Goal: Information Seeking & Learning: Learn about a topic

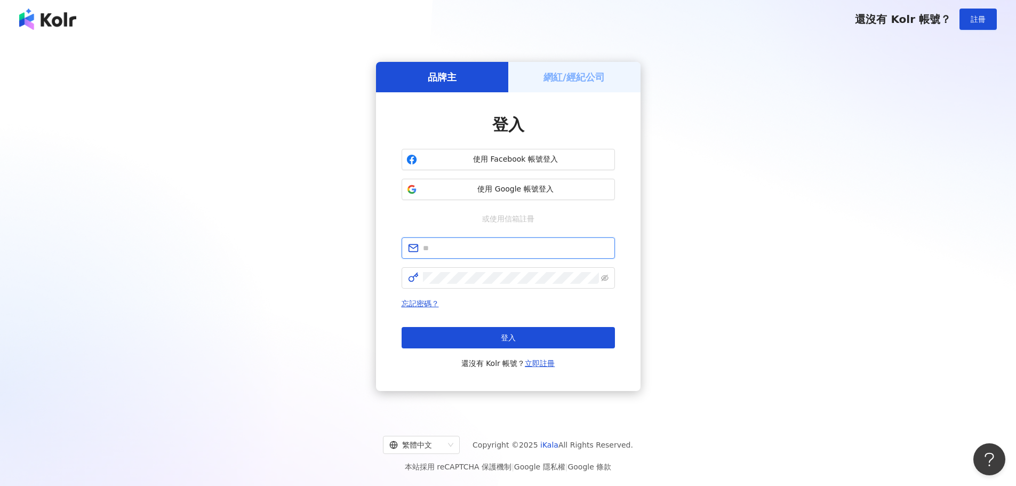
click at [486, 248] on input "text" at bounding box center [516, 248] width 186 height 12
paste input "**********"
type input "**********"
click at [507, 270] on span at bounding box center [508, 277] width 213 height 21
click at [500, 339] on button "登入" at bounding box center [508, 337] width 213 height 21
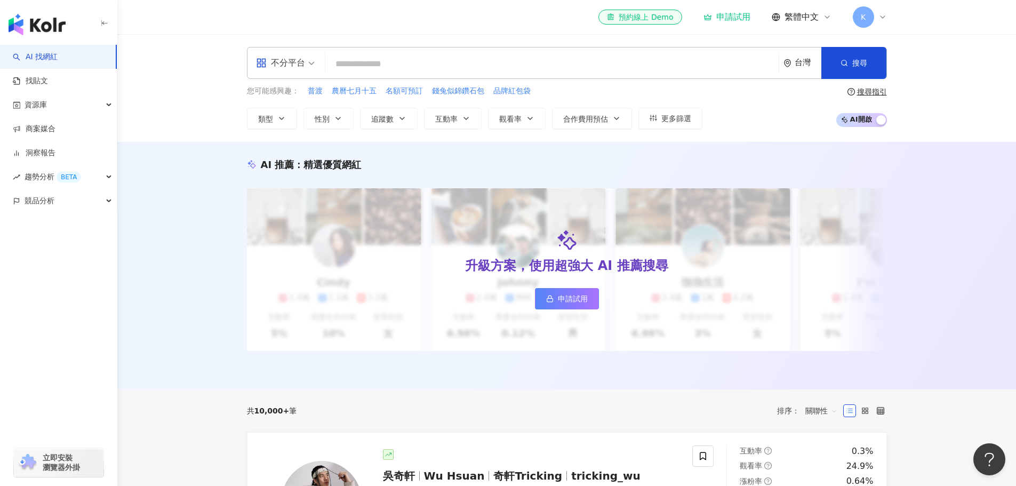
click at [302, 59] on div "不分平台" at bounding box center [280, 62] width 49 height 17
click at [386, 60] on input "search" at bounding box center [552, 64] width 445 height 20
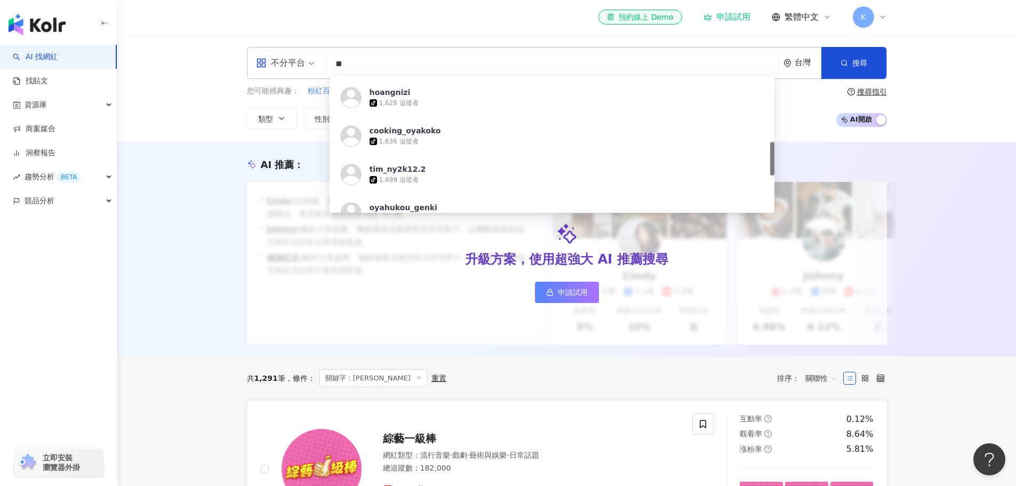
scroll to position [468, 0]
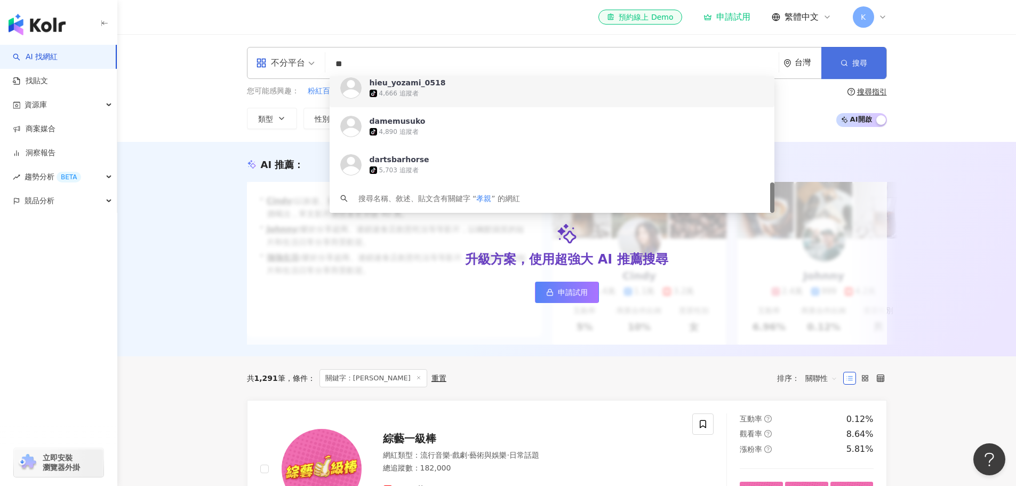
click at [835, 61] on button "搜尋" at bounding box center [854, 63] width 65 height 32
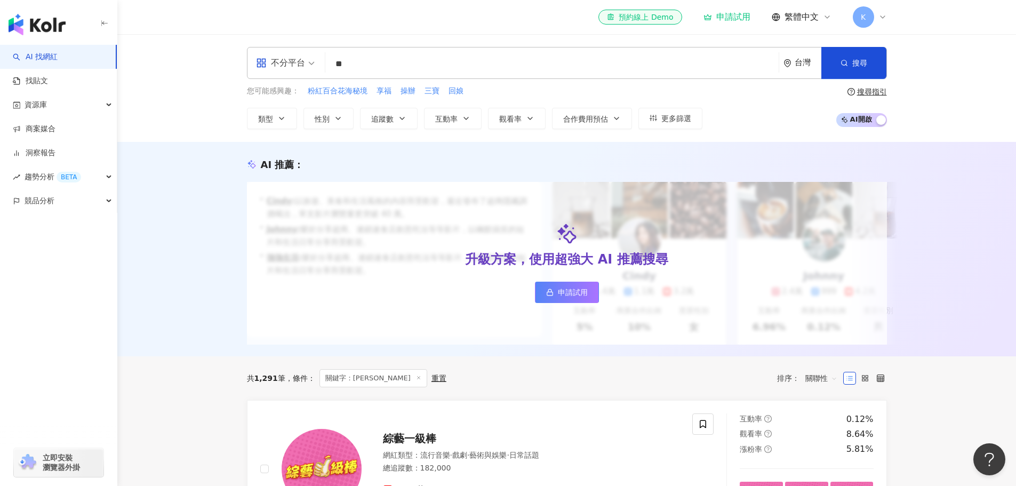
click at [449, 60] on input "**" at bounding box center [552, 64] width 445 height 20
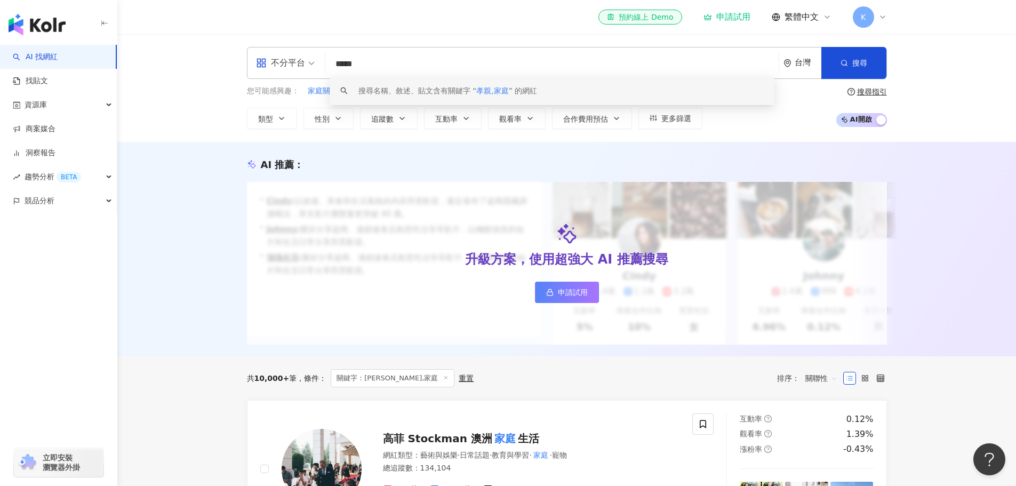
scroll to position [1, 0]
drag, startPoint x: 351, startPoint y: 69, endPoint x: 403, endPoint y: 71, distance: 51.8
click at [403, 71] on input "*****" at bounding box center [552, 64] width 445 height 20
type input "*"
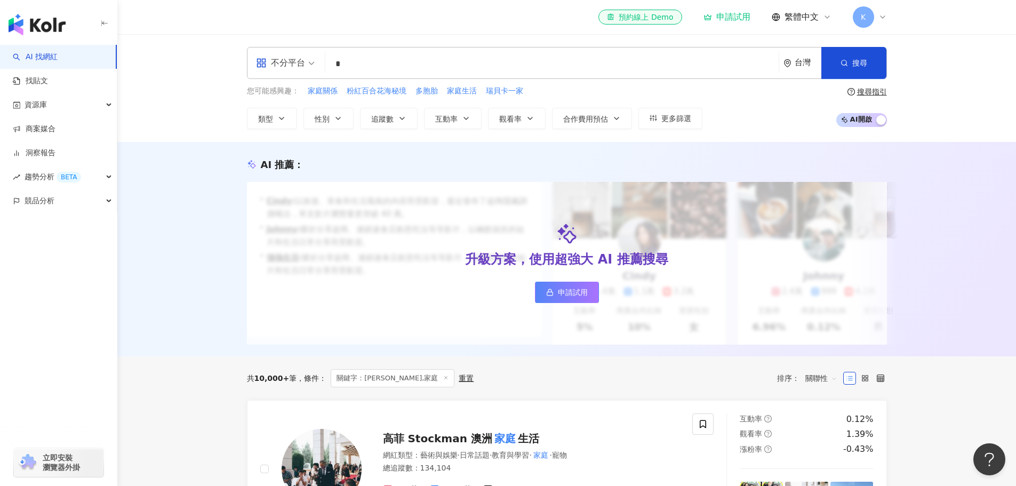
type input "**"
type input "*"
type input "****"
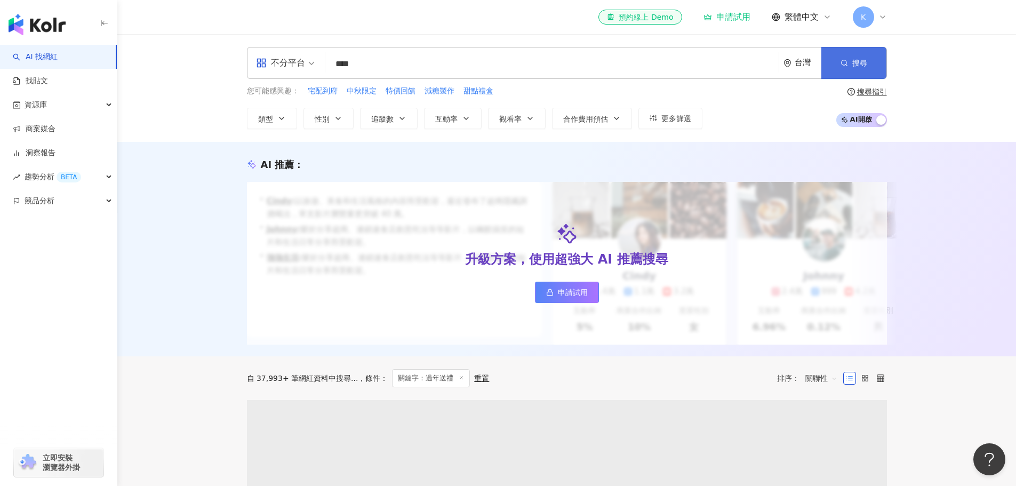
click at [854, 50] on button "搜尋" at bounding box center [854, 63] width 65 height 32
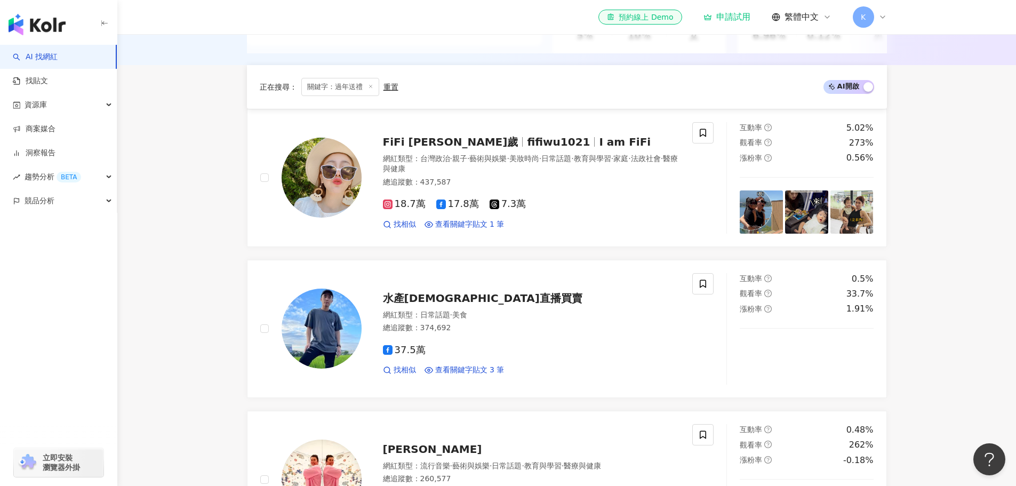
scroll to position [138, 0]
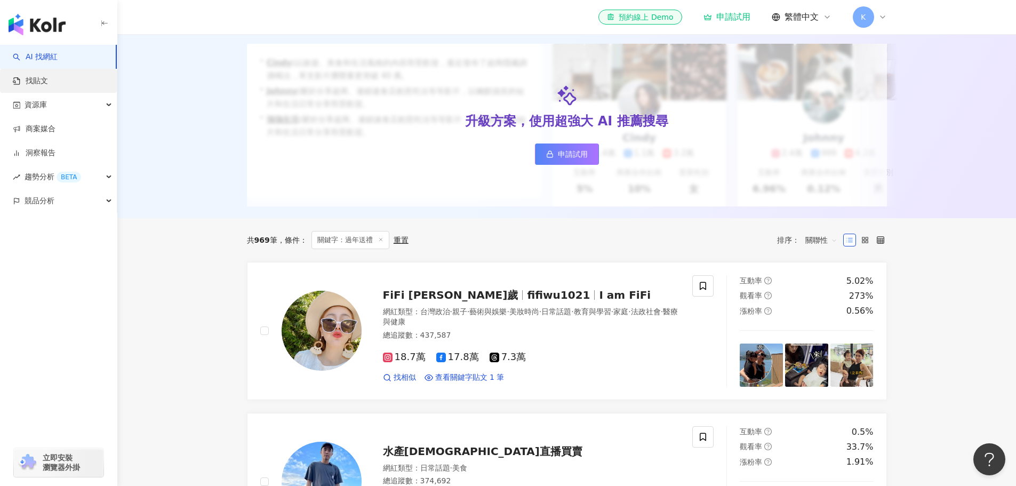
click at [48, 76] on link "找貼文" at bounding box center [30, 81] width 35 height 11
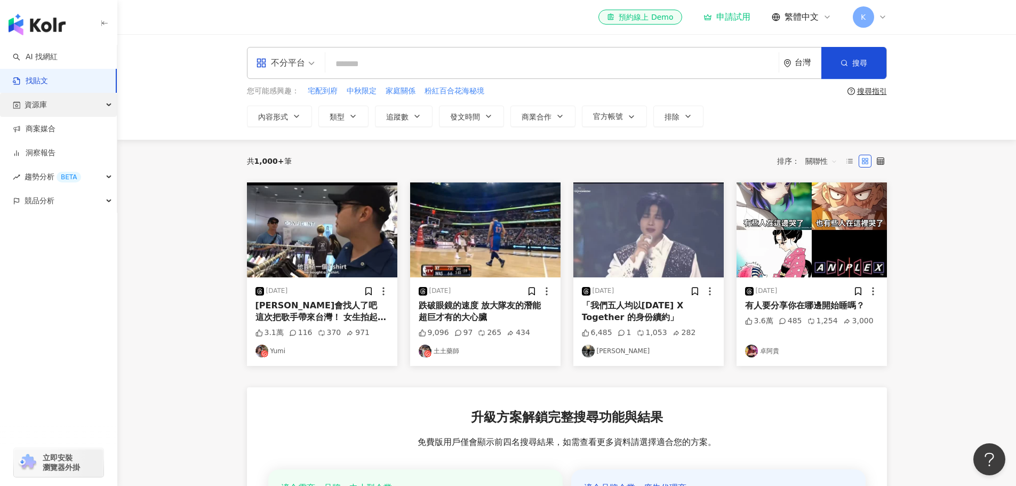
click at [81, 104] on div "資源庫" at bounding box center [58, 105] width 117 height 24
click at [54, 225] on link "洞察報告" at bounding box center [34, 225] width 43 height 11
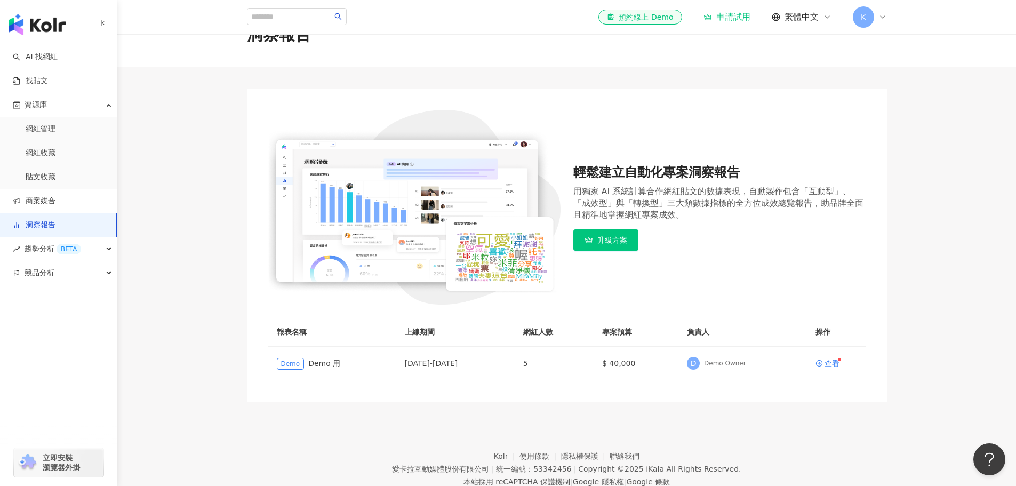
scroll to position [66, 0]
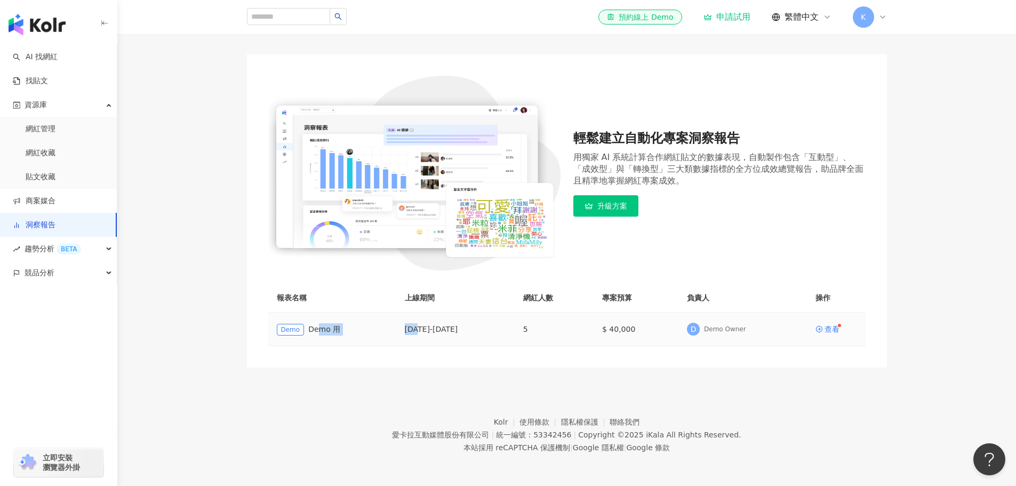
drag, startPoint x: 316, startPoint y: 328, endPoint x: 415, endPoint y: 328, distance: 98.7
click at [415, 328] on tr "Demo Demo 用 2025/3/1 - 2025/3/31 5 $ 40,000 D Demo Owner 查看" at bounding box center [567, 330] width 598 height 34
click at [34, 251] on span "趨勢分析 BETA" at bounding box center [53, 249] width 57 height 24
click at [47, 274] on link "Hashtag 排行" at bounding box center [50, 273] width 49 height 11
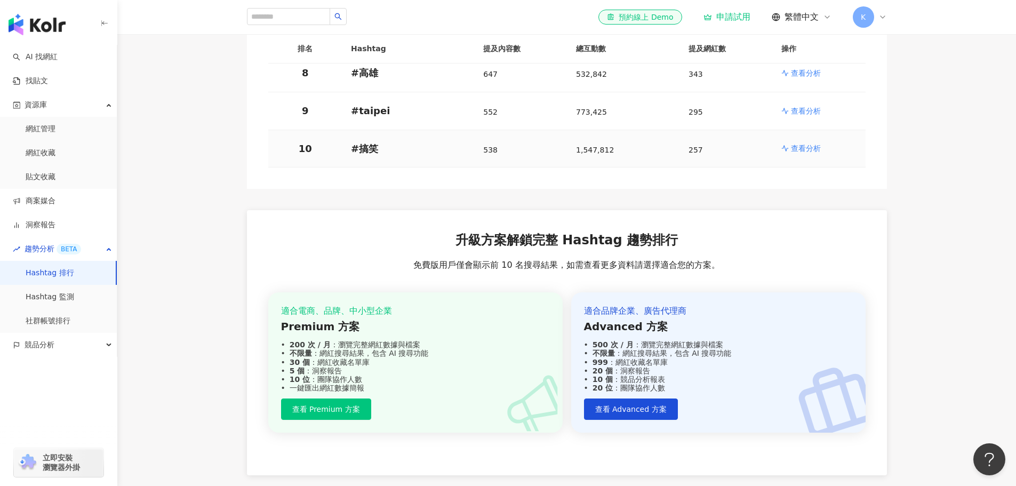
scroll to position [563, 0]
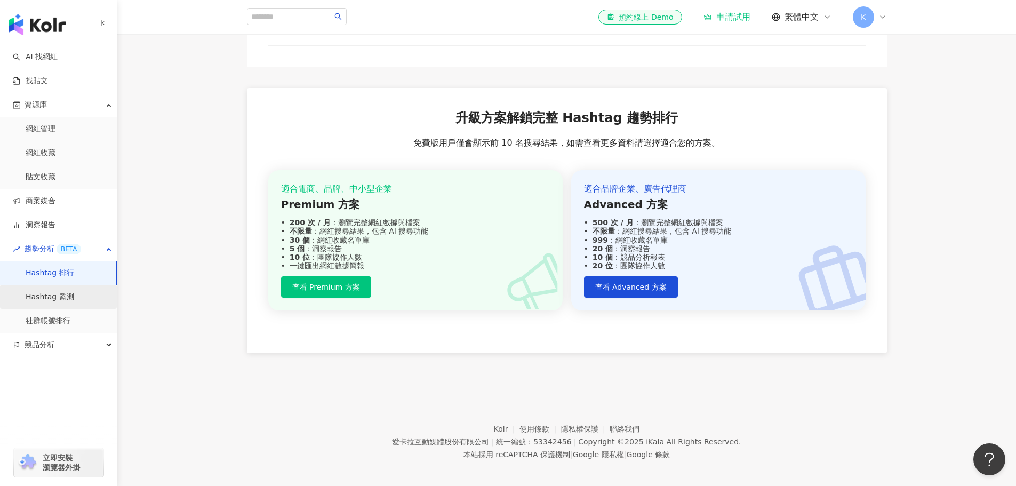
click at [68, 297] on link "Hashtag 監測" at bounding box center [50, 297] width 49 height 11
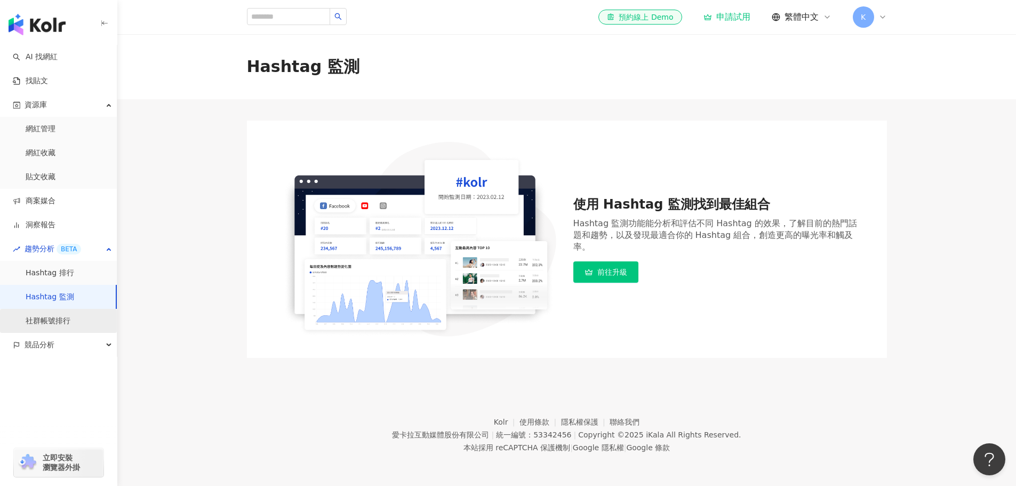
click at [70, 322] on link "社群帳號排行" at bounding box center [48, 321] width 45 height 11
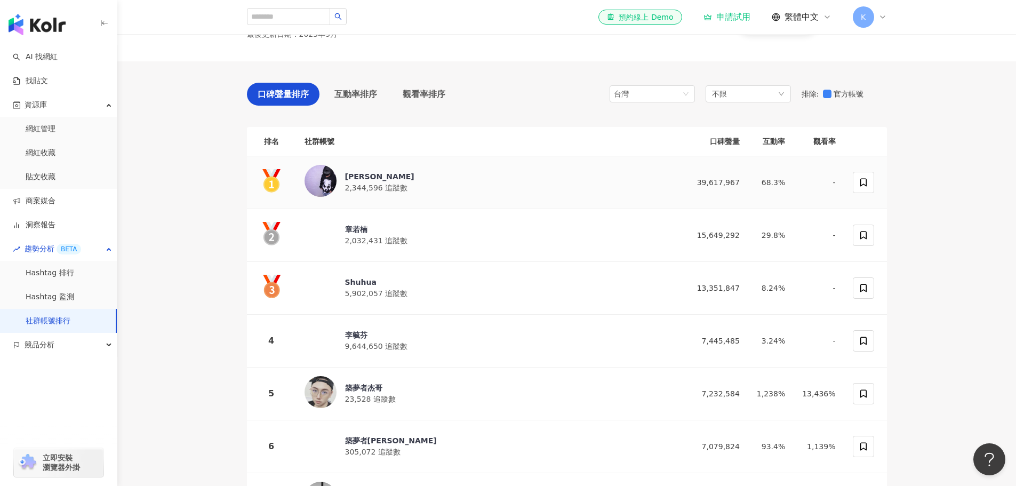
scroll to position [53, 0]
click at [776, 137] on th "互動率" at bounding box center [771, 140] width 45 height 29
click at [778, 141] on th "互動率" at bounding box center [771, 140] width 45 height 29
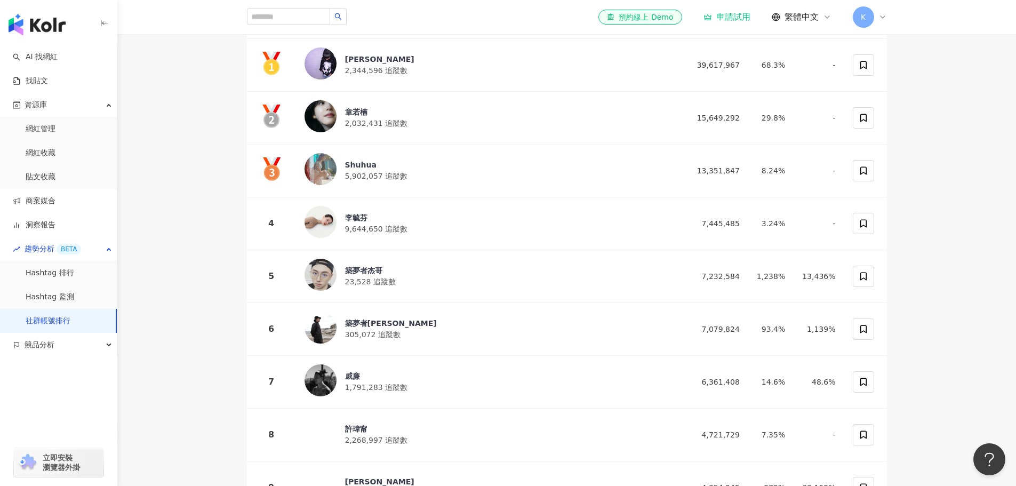
scroll to position [0, 0]
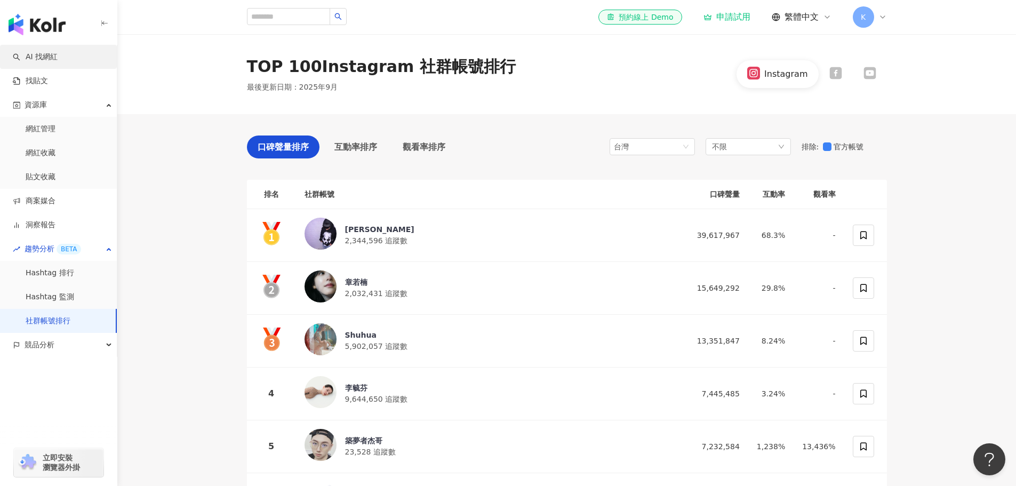
click at [58, 58] on link "AI 找網紅" at bounding box center [35, 57] width 45 height 11
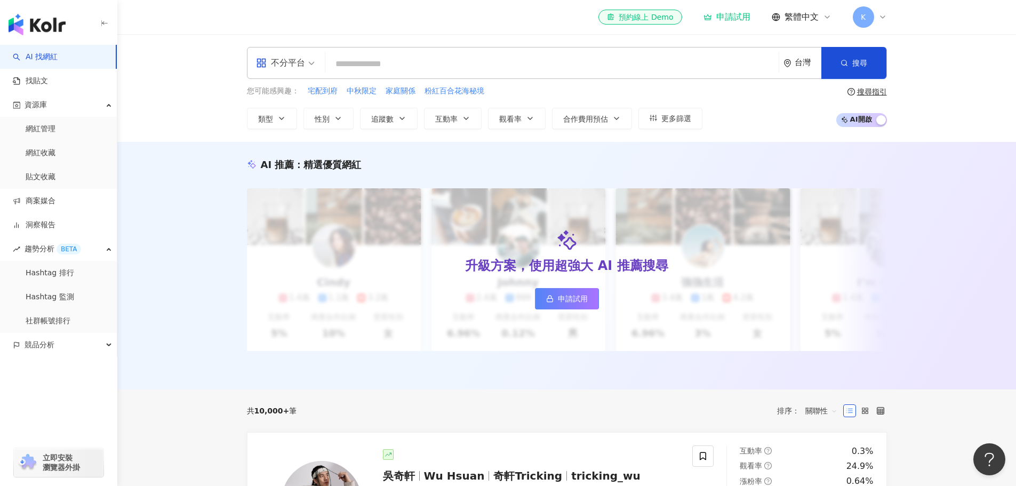
click at [408, 63] on input "search" at bounding box center [552, 64] width 445 height 20
type input "*"
type input "******"
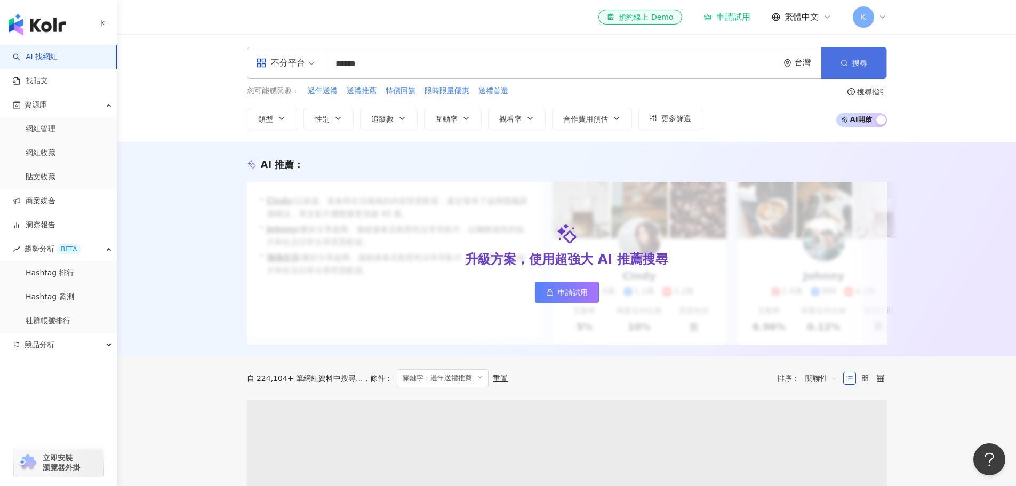
click at [846, 67] on span "button" at bounding box center [844, 63] width 7 height 9
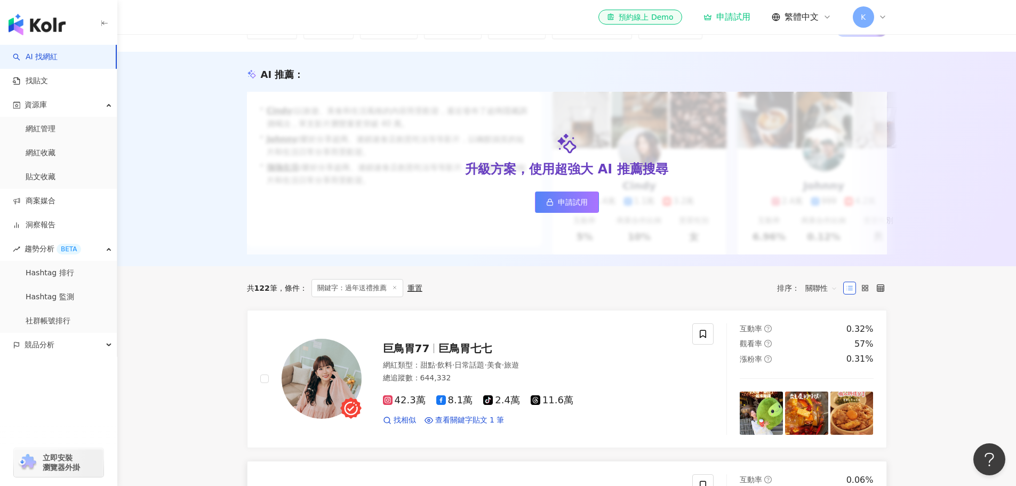
scroll to position [267, 0]
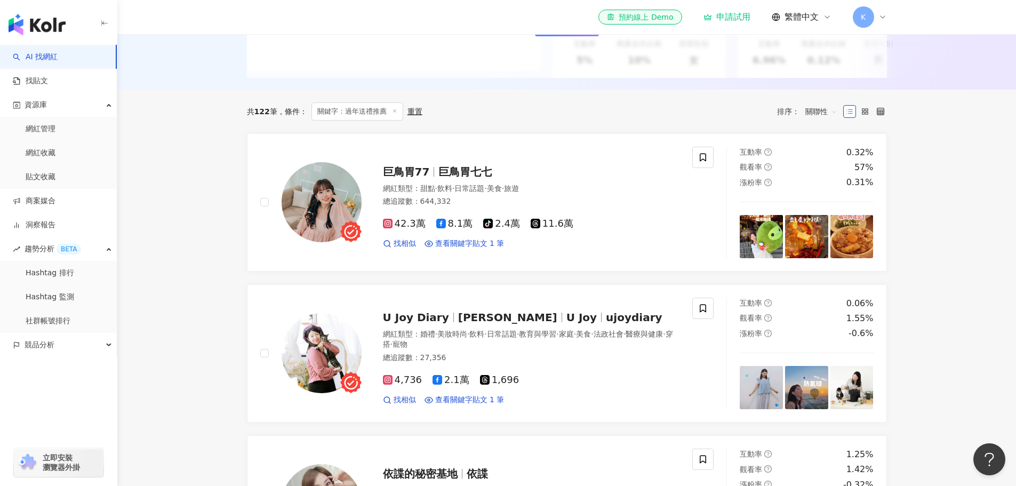
click at [829, 120] on span "關聯性" at bounding box center [822, 111] width 32 height 17
click at [829, 197] on div "互動率" at bounding box center [821, 196] width 27 height 12
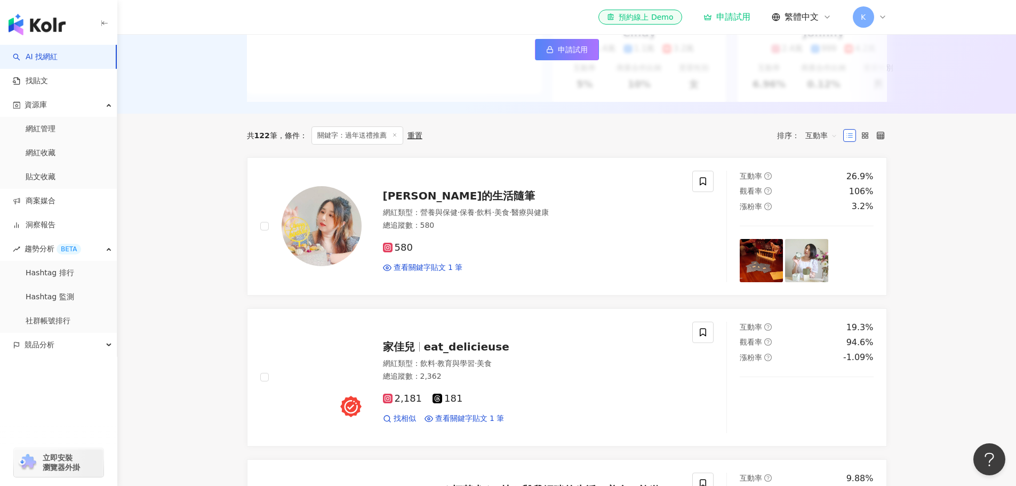
scroll to position [267, 0]
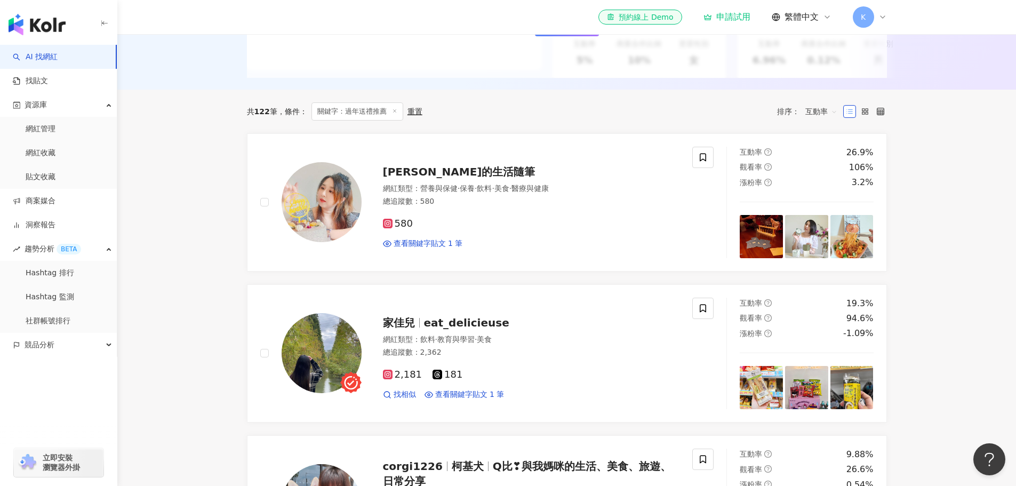
click at [850, 115] on icon at bounding box center [849, 111] width 7 height 7
click at [826, 120] on span "互動率" at bounding box center [822, 111] width 32 height 17
click at [821, 143] on div "關聯性" at bounding box center [821, 142] width 27 height 12
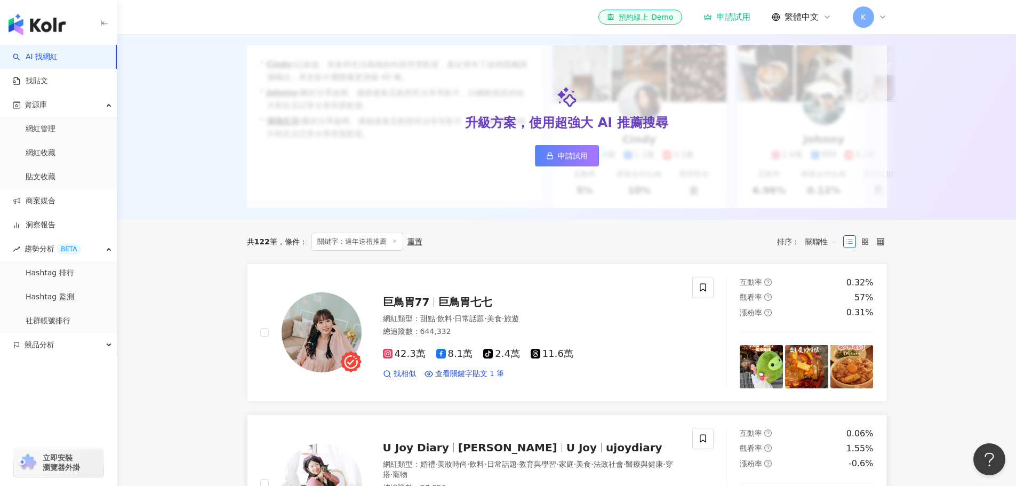
scroll to position [213, 0]
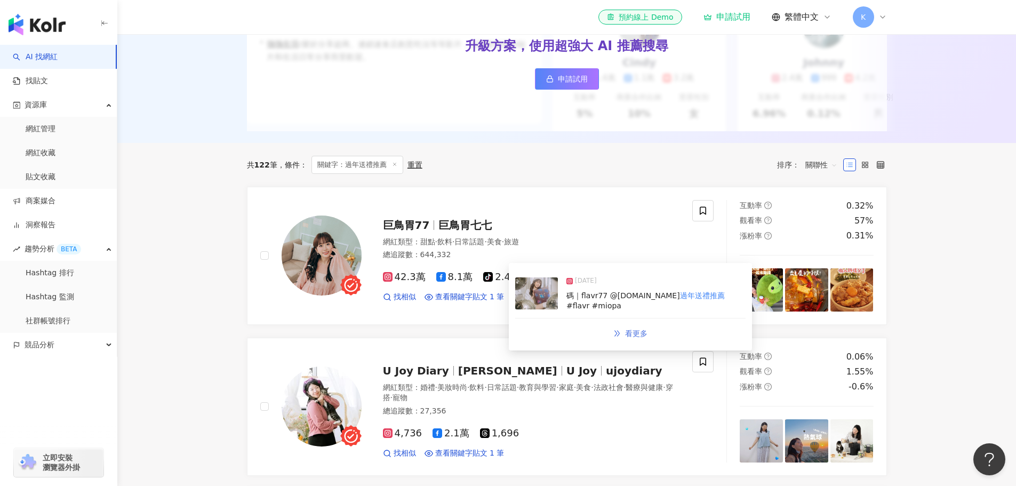
click at [649, 328] on link "看更多" at bounding box center [630, 333] width 57 height 21
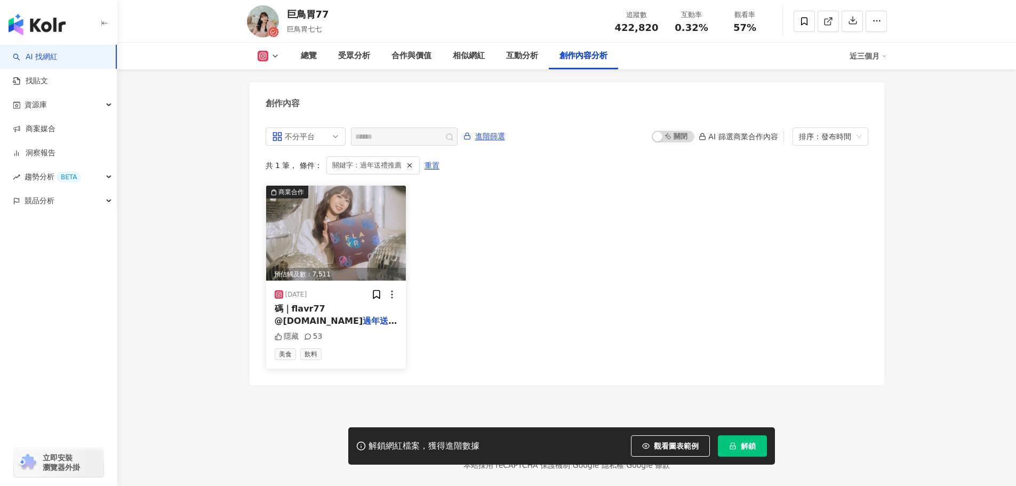
click at [333, 328] on span "#flavr #miopa" at bounding box center [326, 333] width 69 height 10
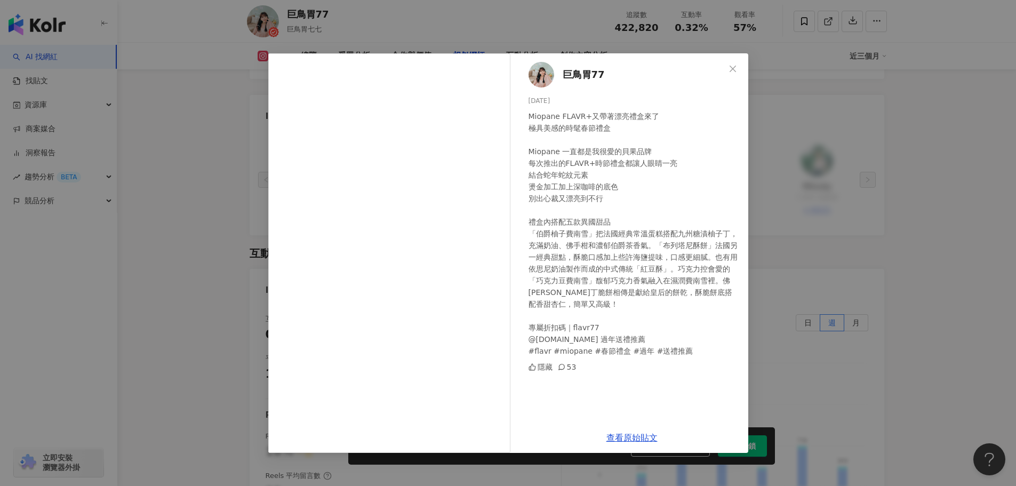
scroll to position [1914, 0]
click at [738, 65] on span "Close" at bounding box center [732, 69] width 21 height 9
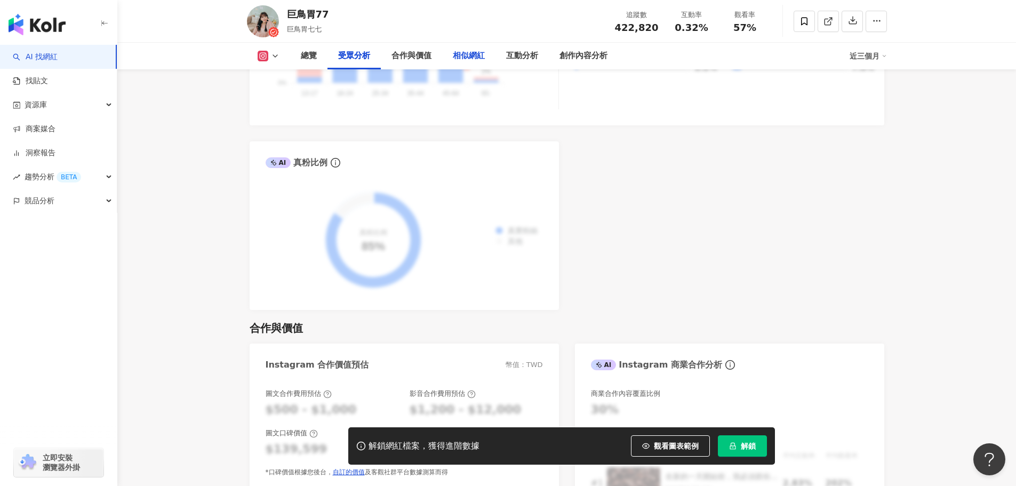
click at [480, 52] on div "相似網紅" at bounding box center [469, 56] width 32 height 13
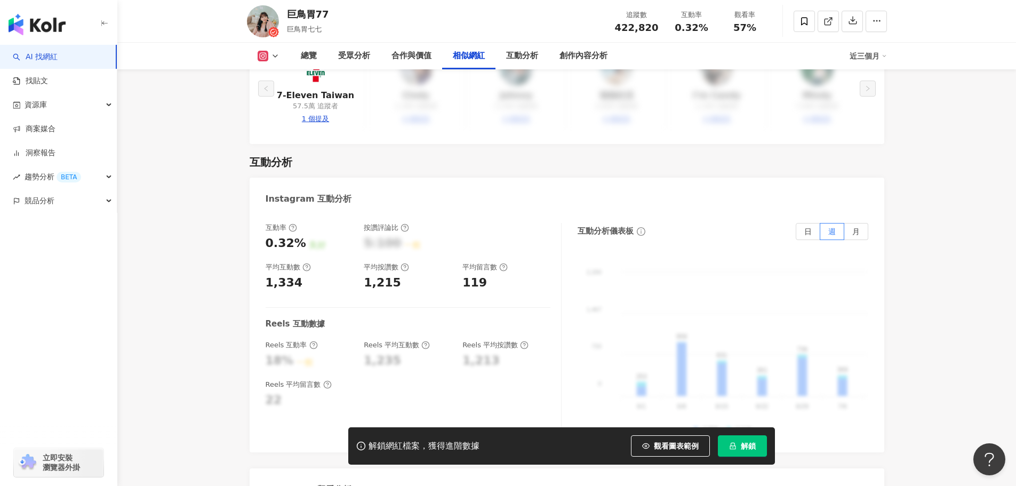
scroll to position [2068, 0]
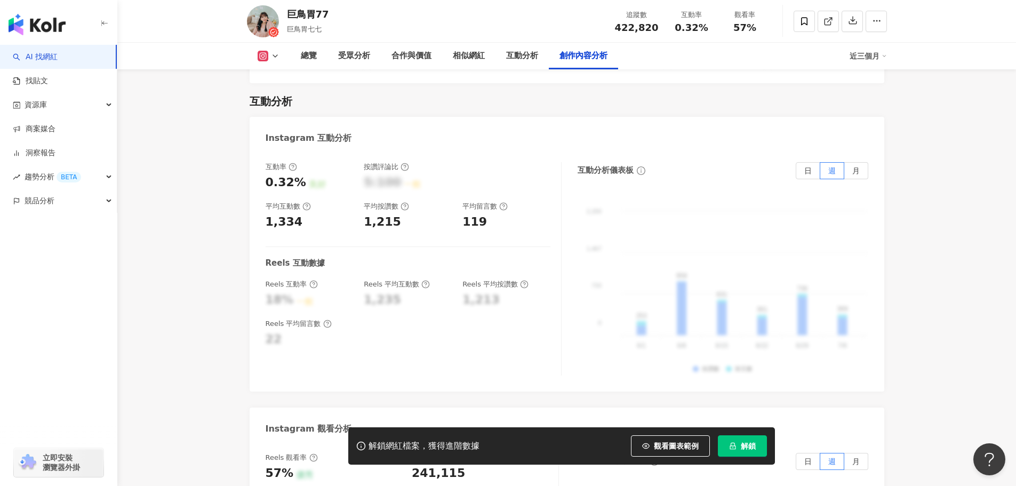
scroll to position [3243, 0]
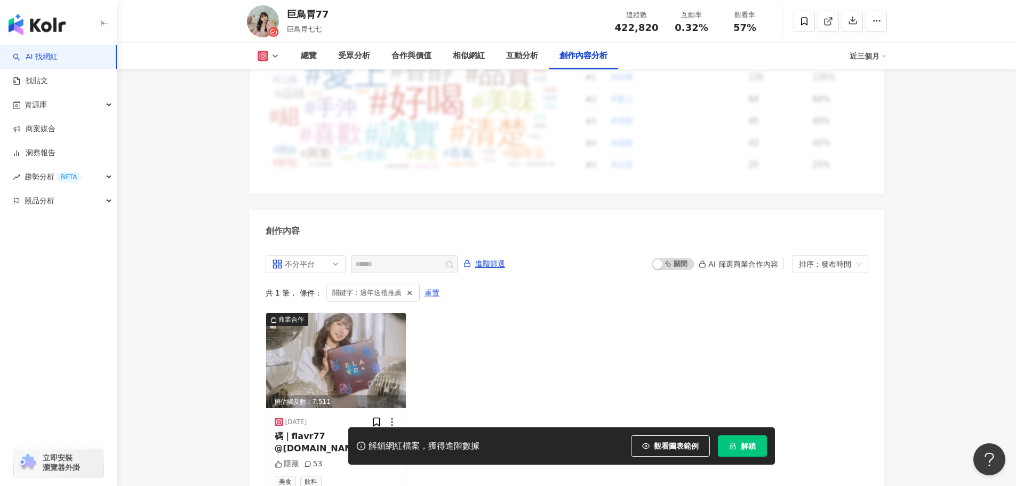
scroll to position [2874, 0]
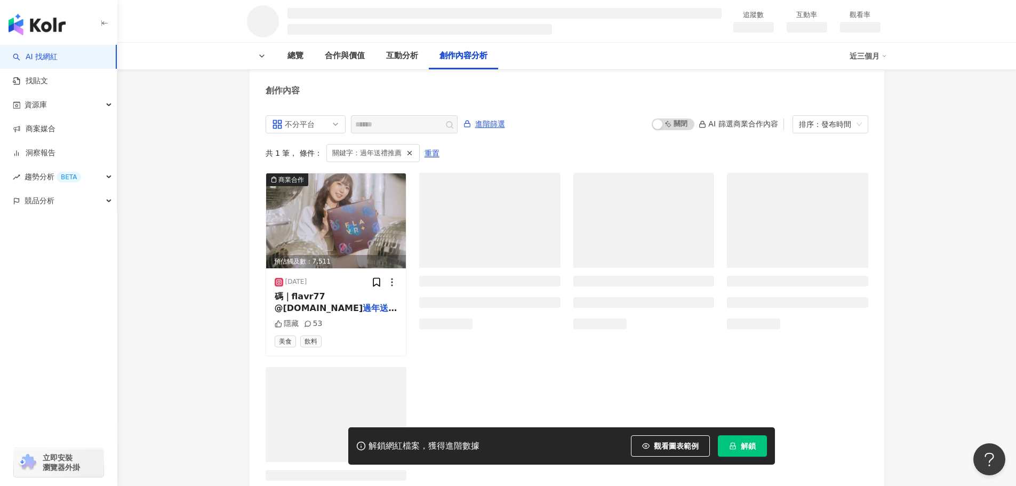
scroll to position [1297, 0]
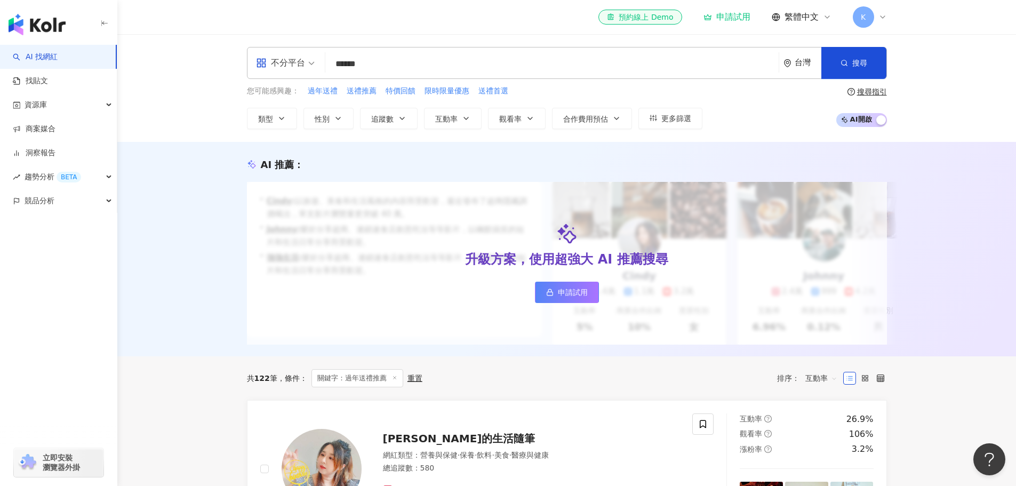
click at [419, 71] on input "******" at bounding box center [552, 64] width 445 height 20
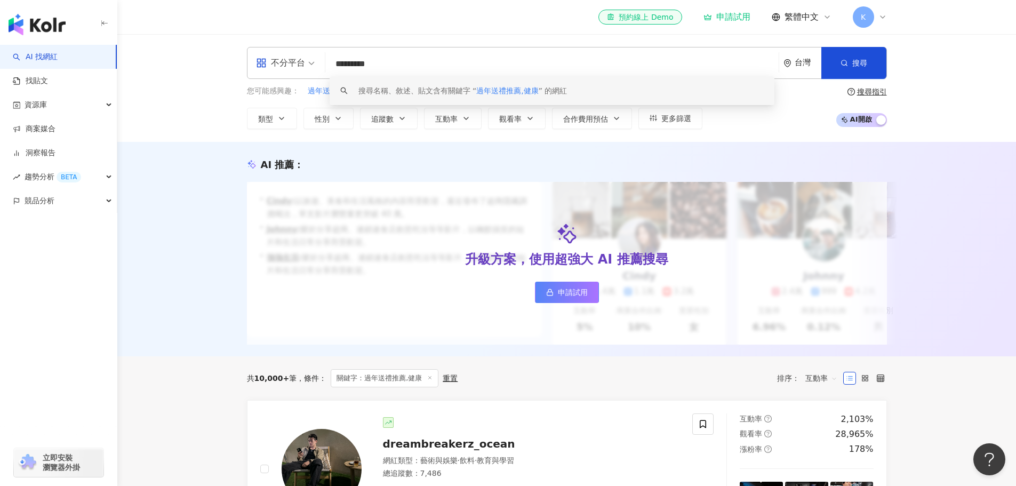
click at [310, 65] on span "不分平台" at bounding box center [285, 62] width 59 height 17
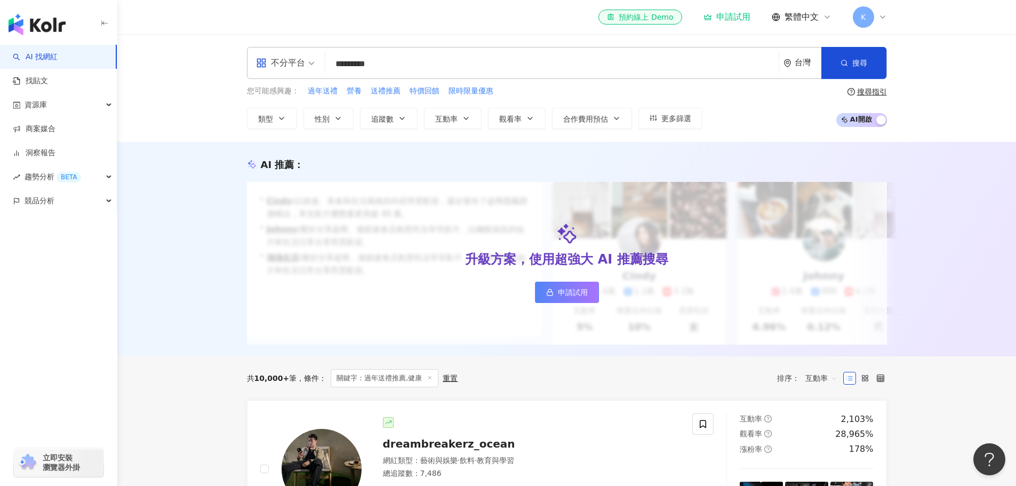
click at [195, 109] on div "不分平台 ********* 台灣 搜尋 keyword 搜尋名稱、敘述、貼文含有關鍵字 “ 過年送禮推薦,健康 ” 的網紅 您可能感興趣： 過年送禮 營養 …" at bounding box center [566, 88] width 899 height 108
click at [360, 64] on input "*********" at bounding box center [552, 64] width 445 height 20
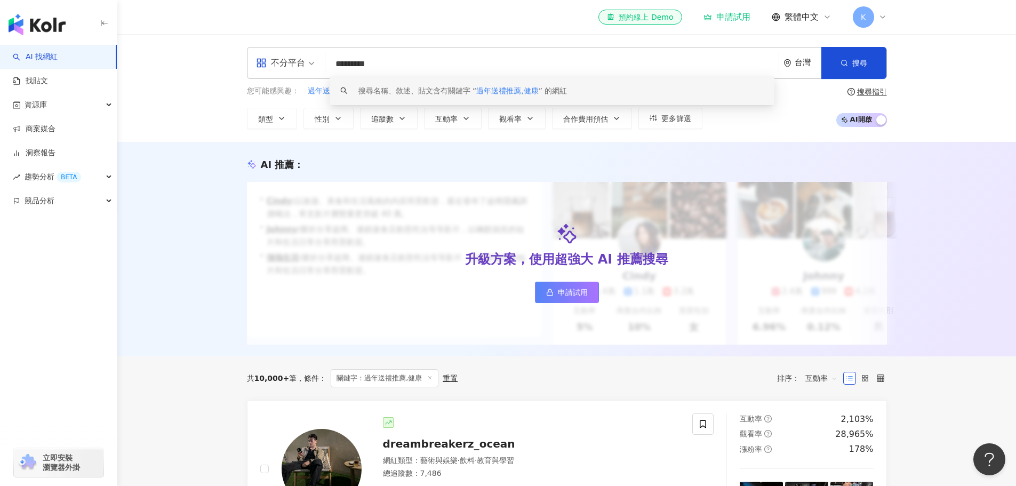
drag, startPoint x: 385, startPoint y: 65, endPoint x: 378, endPoint y: 90, distance: 26.7
click at [385, 65] on input "*********" at bounding box center [552, 64] width 445 height 20
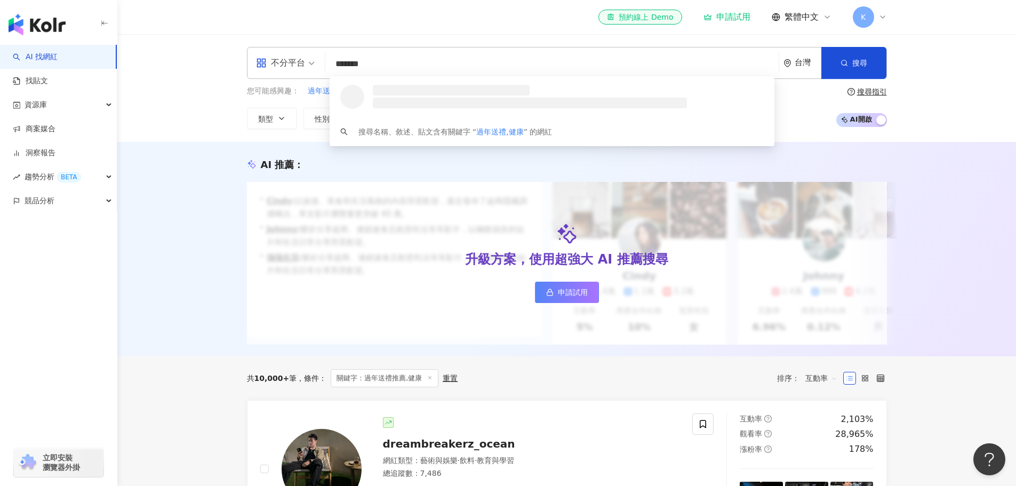
click at [395, 67] on input "*******" at bounding box center [552, 64] width 445 height 20
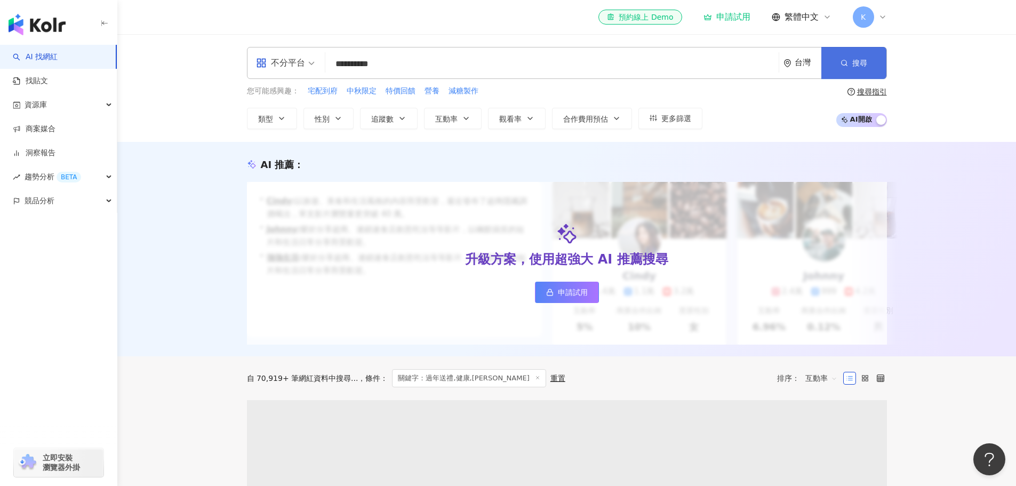
type input "**********"
click at [860, 62] on span "搜尋" at bounding box center [860, 63] width 15 height 9
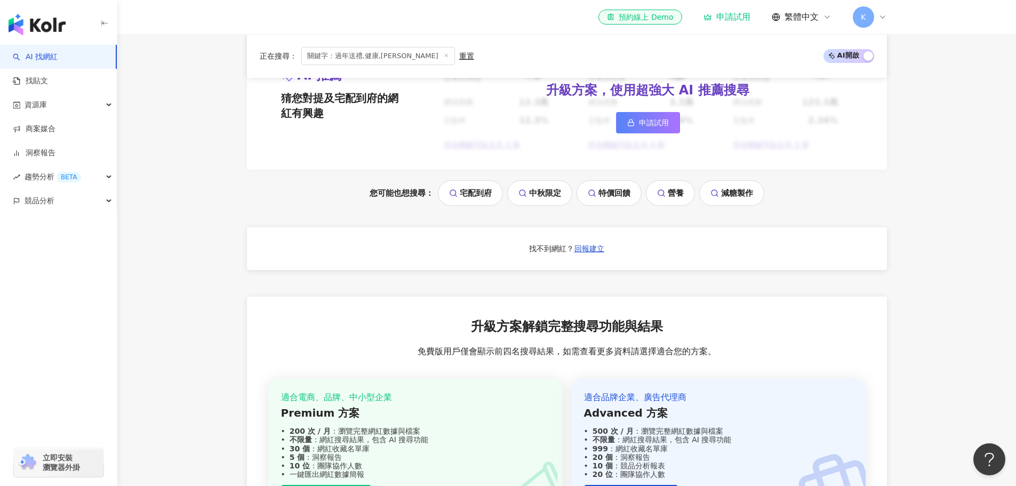
scroll to position [992, 0]
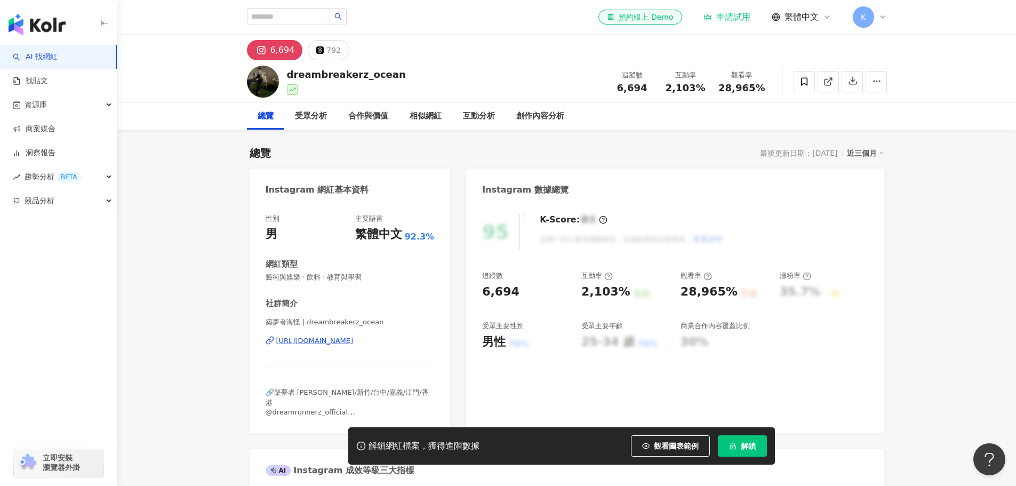
click at [888, 20] on div "el-icon-cs 預約線上 Demo 申請試用 繁體中文 K" at bounding box center [567, 17] width 683 height 34
click at [885, 16] on icon at bounding box center [883, 17] width 4 height 2
click at [629, 157] on div "總覽 最後更新日期：[DATE] 近三個月" at bounding box center [567, 153] width 635 height 15
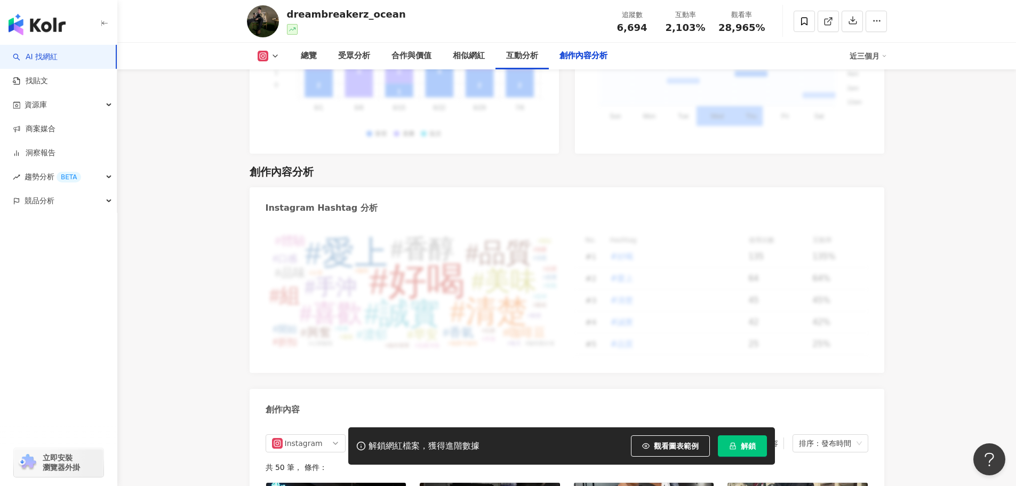
scroll to position [3240, 0]
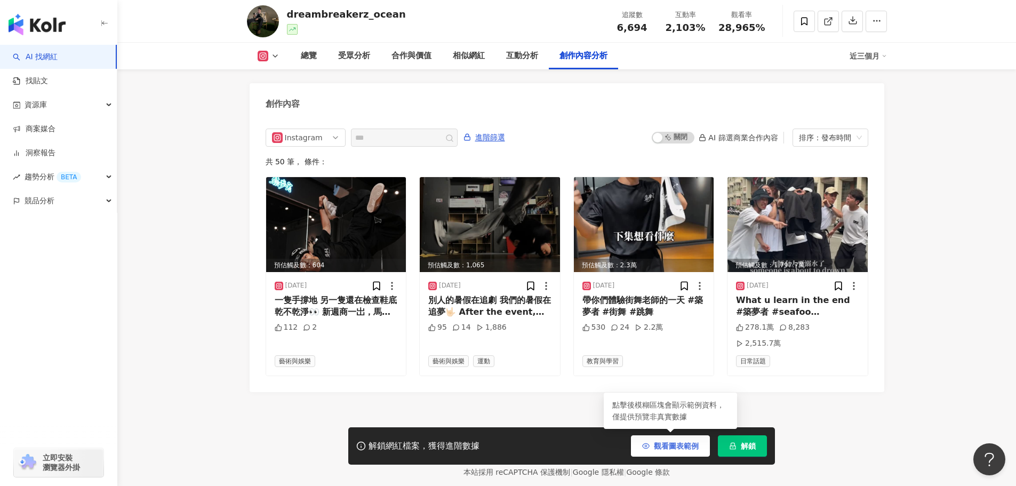
click at [686, 444] on span "觀看圖表範例" at bounding box center [676, 446] width 45 height 9
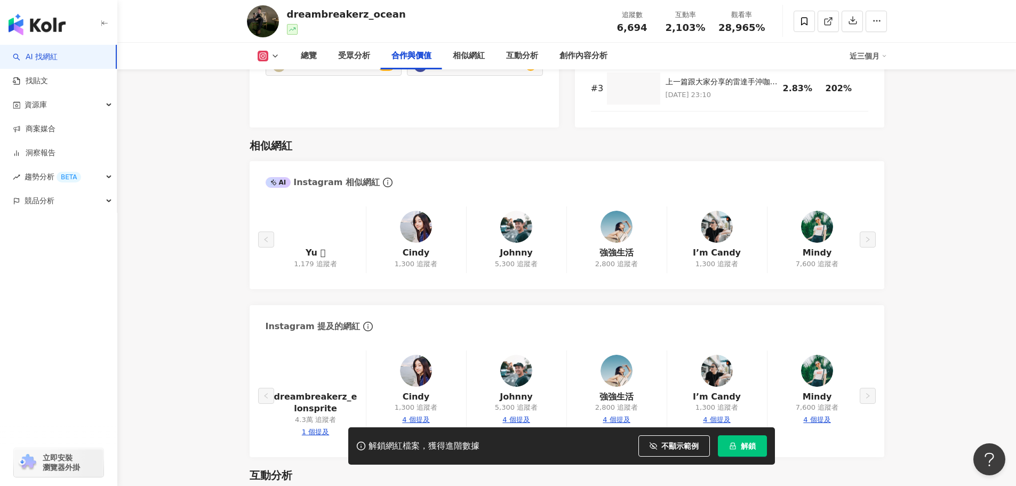
scroll to position [1159, 0]
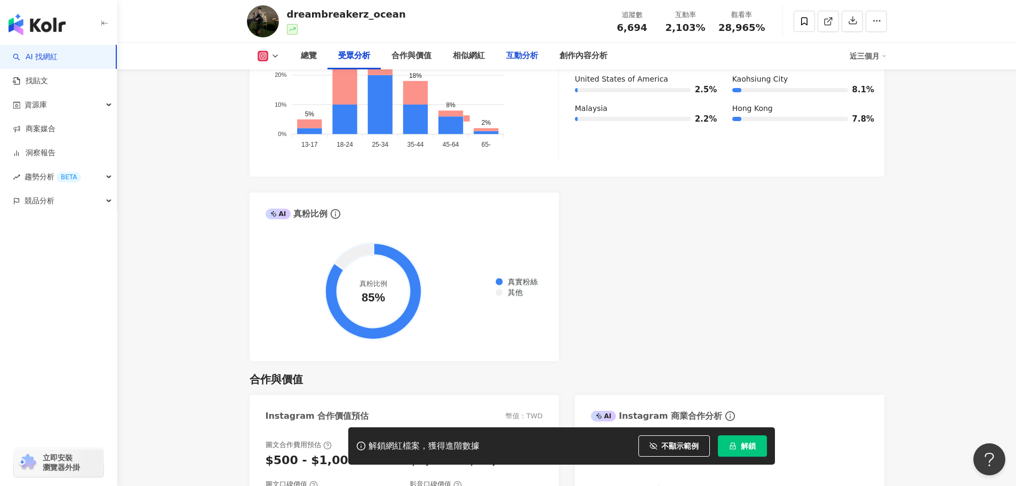
click at [536, 54] on div "互動分析" at bounding box center [522, 56] width 32 height 13
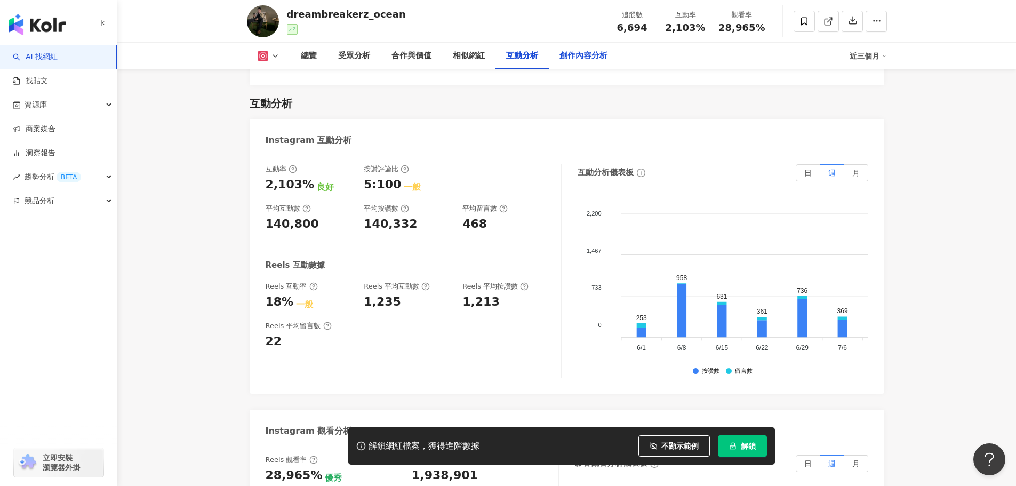
click at [575, 57] on div "創作內容分析" at bounding box center [584, 56] width 48 height 13
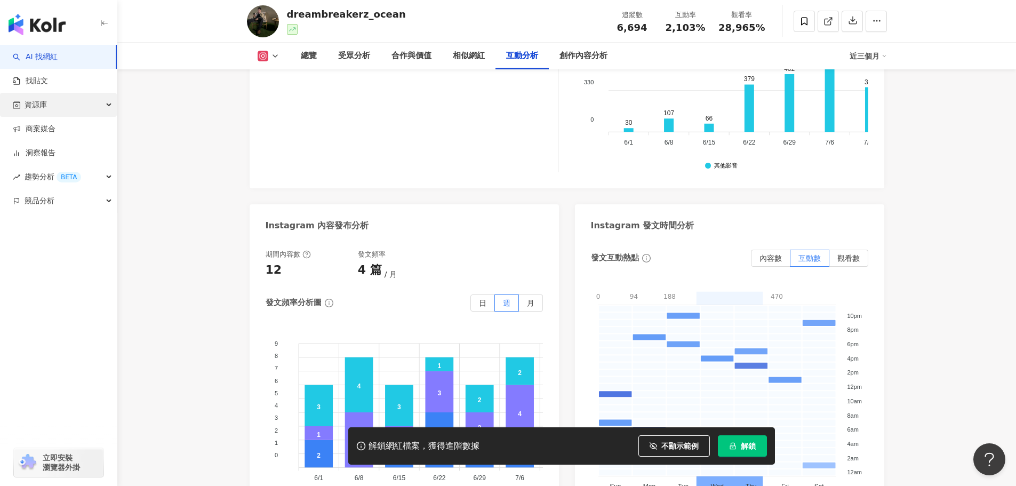
scroll to position [2547, 0]
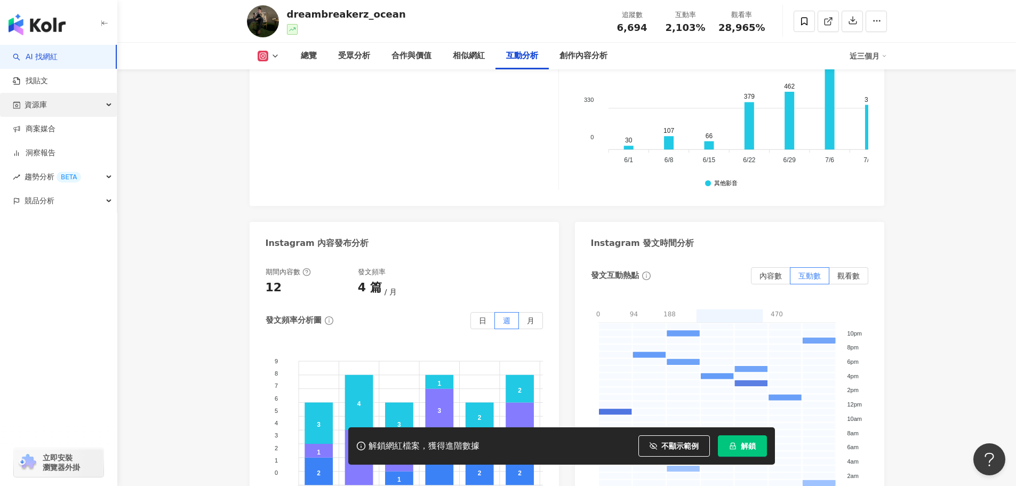
click at [69, 105] on div "資源庫" at bounding box center [58, 105] width 117 height 24
click at [58, 55] on link "AI 找網紅" at bounding box center [35, 57] width 45 height 11
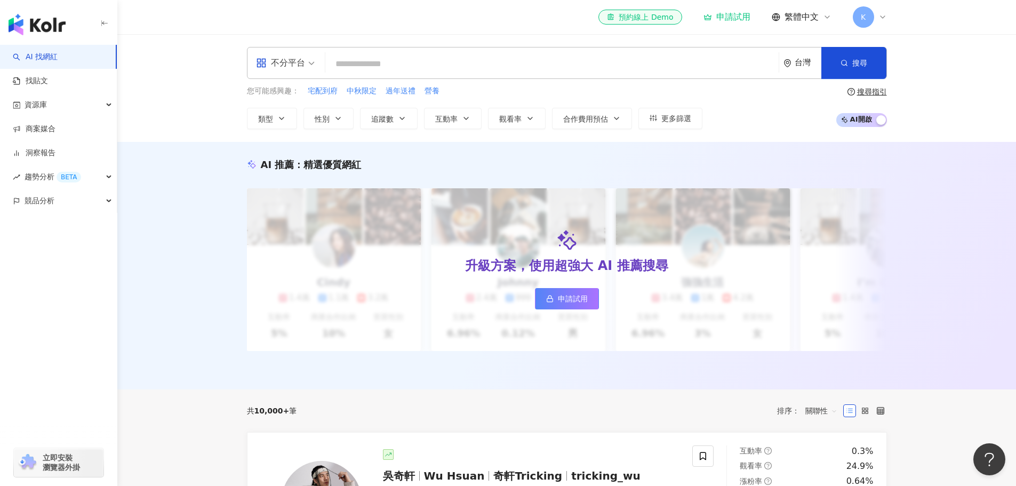
type input "*"
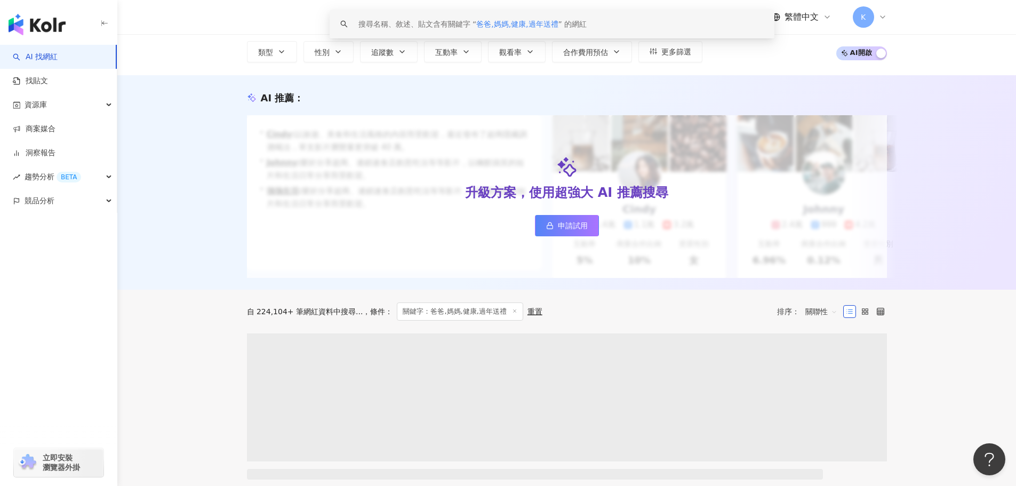
scroll to position [267, 0]
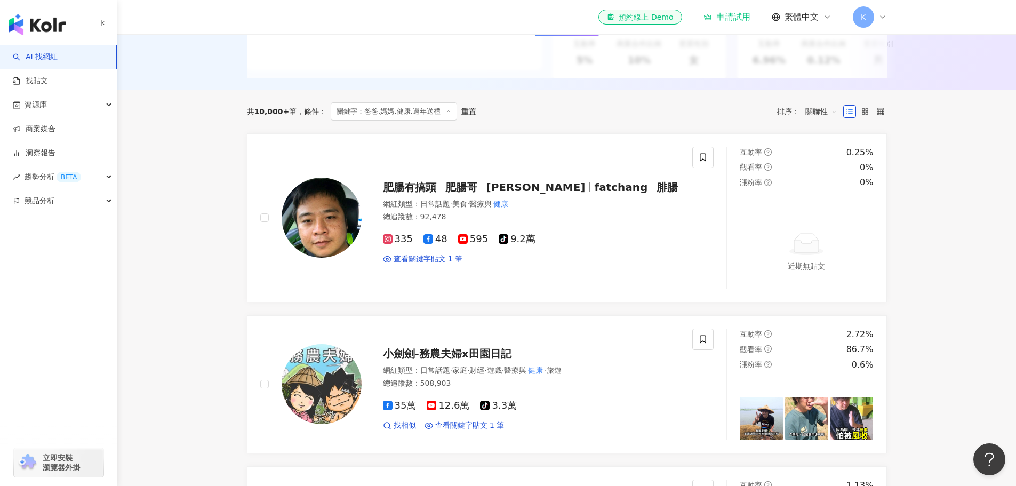
type input "**********"
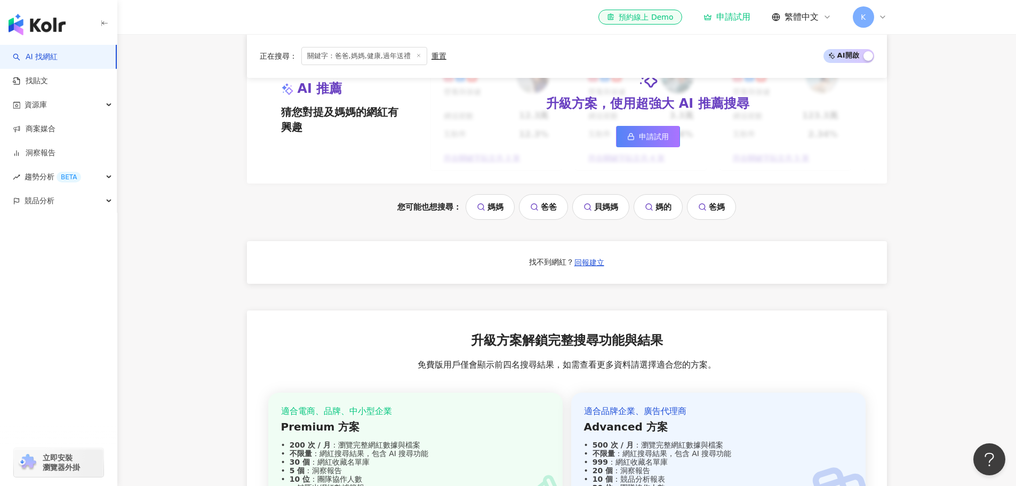
scroll to position [1014, 0]
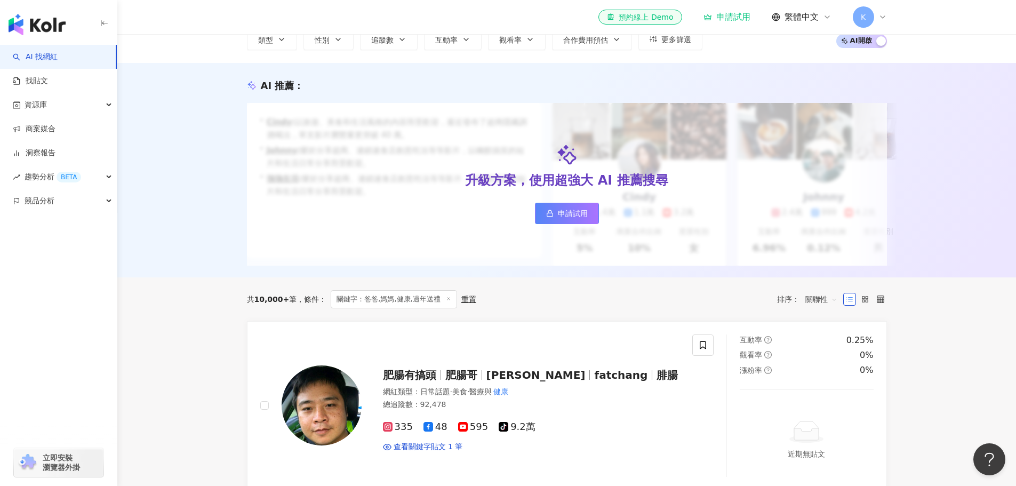
scroll to position [0, 0]
